Goal: Complete application form

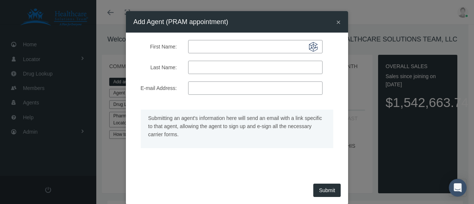
click at [233, 48] on input "First Name:" at bounding box center [255, 46] width 134 height 13
type input "[PERSON_NAME]"
type input "shcwartz"
paste input "[EMAIL_ADDRESS][DOMAIN_NAME]"
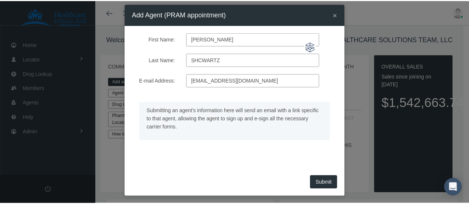
scroll to position [11, 0]
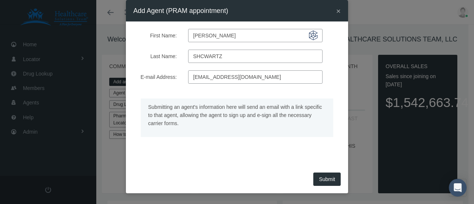
type input "[EMAIL_ADDRESS][DOMAIN_NAME]"
click at [201, 57] on input "shcwartz" at bounding box center [255, 56] width 134 height 13
type input "[PERSON_NAME]"
click at [324, 176] on button "Submit" at bounding box center [326, 179] width 27 height 13
